Goal: Task Accomplishment & Management: Manage account settings

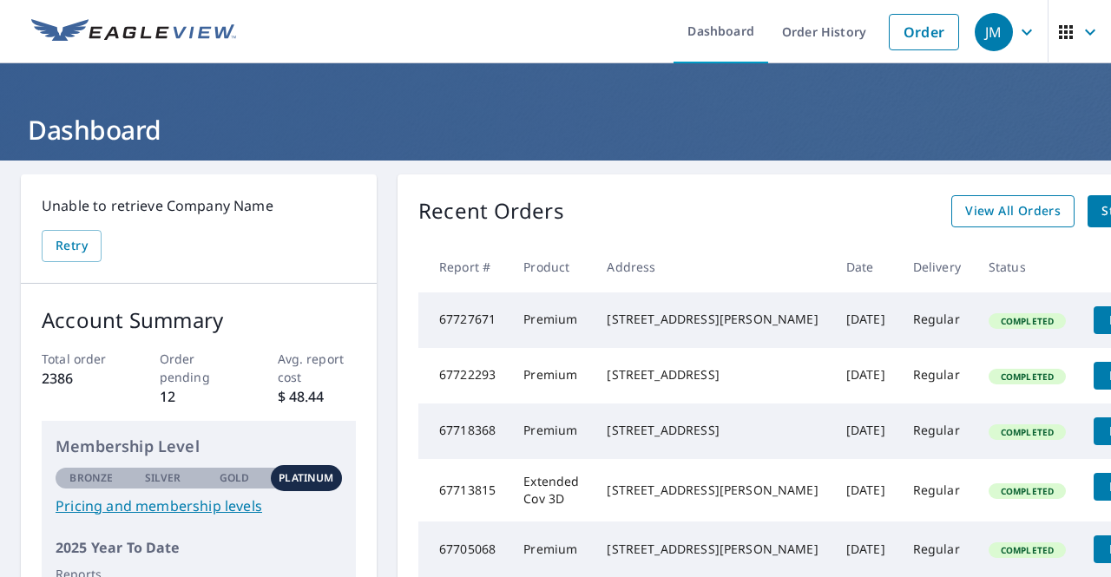
click at [965, 208] on span "View All Orders" at bounding box center [1012, 212] width 95 height 22
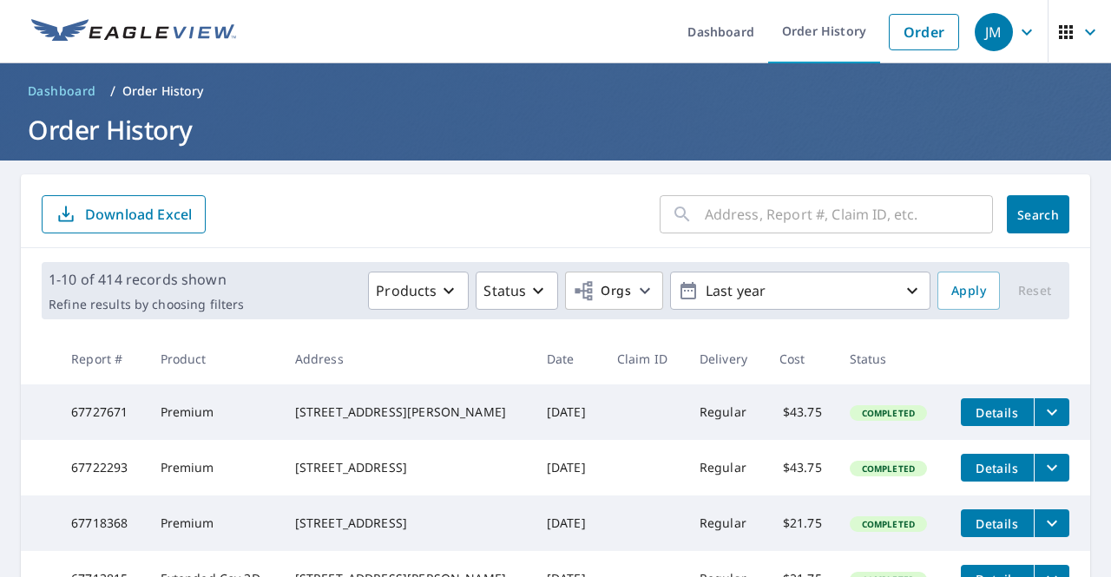
click at [910, 216] on input "text" at bounding box center [849, 214] width 288 height 49
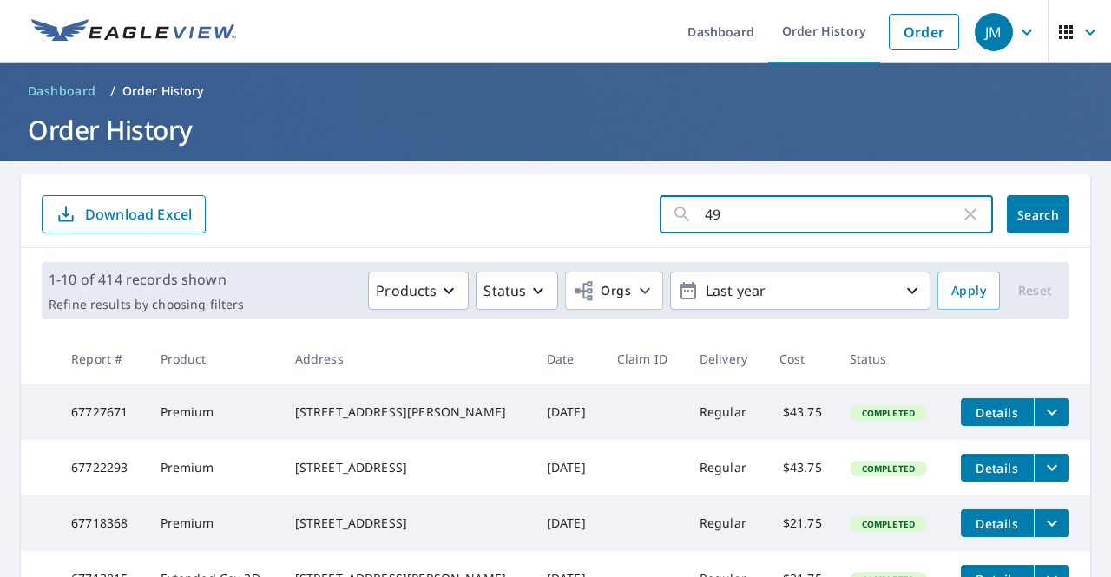
type input "493"
click button "Search" at bounding box center [1038, 214] width 62 height 38
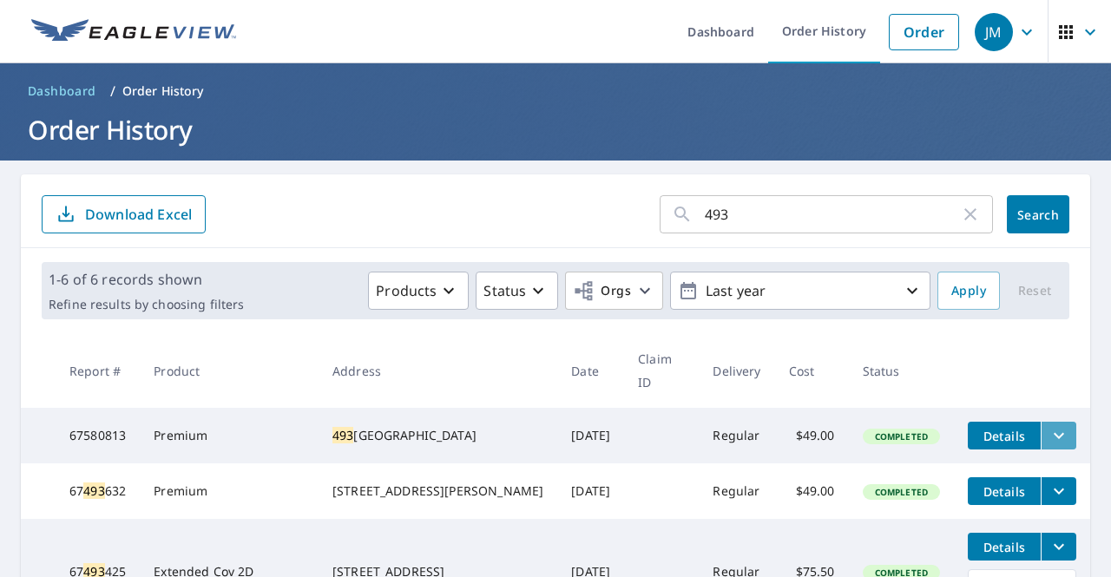
click at [1049, 425] on icon "filesDropdownBtn-67580813" at bounding box center [1059, 435] width 21 height 21
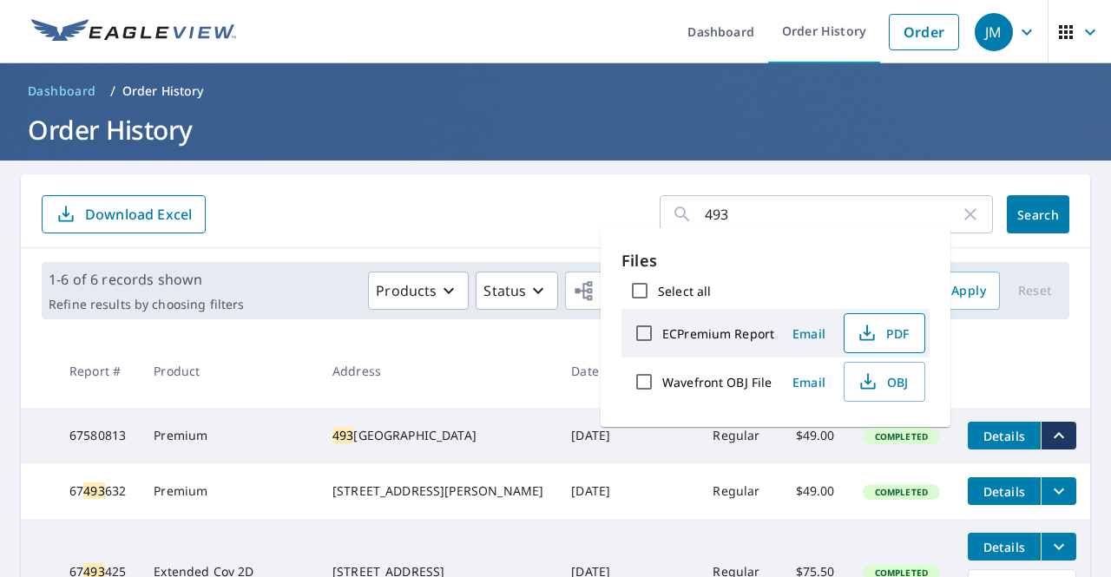
click at [880, 344] on button "PDF" at bounding box center [885, 333] width 82 height 40
